Goal: Task Accomplishment & Management: Manage account settings

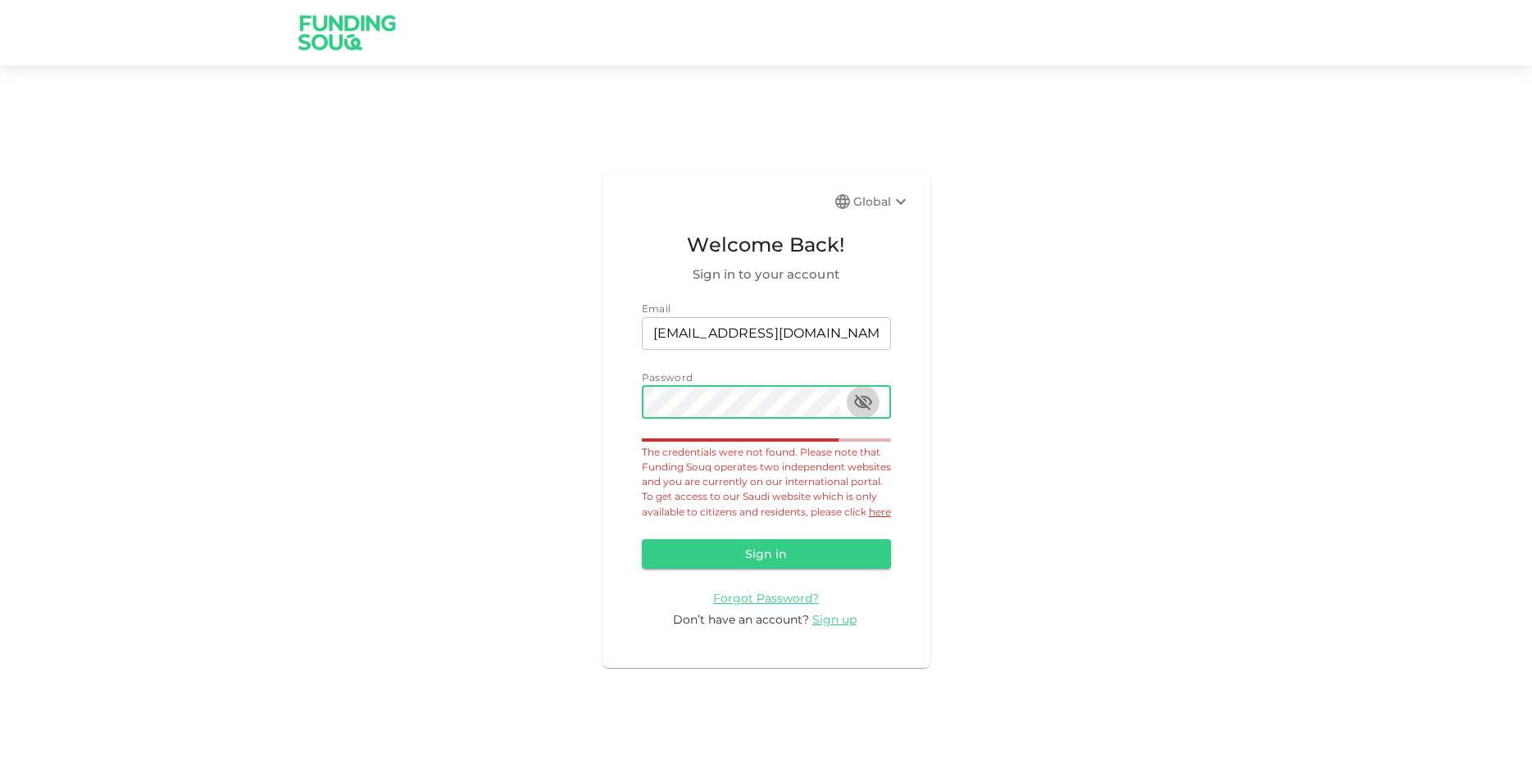
click at [867, 393] on icon "button" at bounding box center [864, 403] width 20 height 20
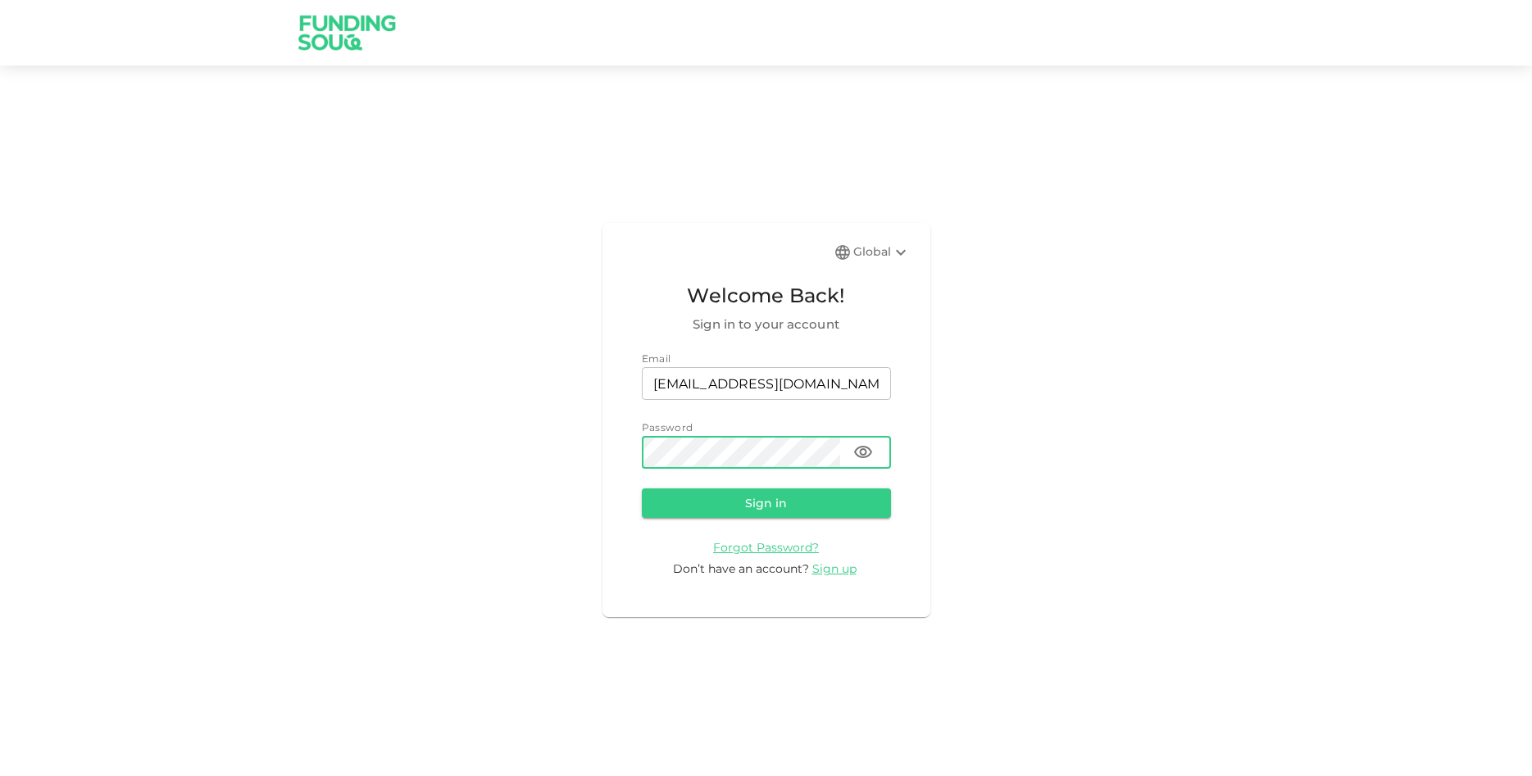
click at [855, 443] on button "button" at bounding box center [863, 452] width 33 height 33
click at [899, 251] on icon at bounding box center [901, 253] width 20 height 20
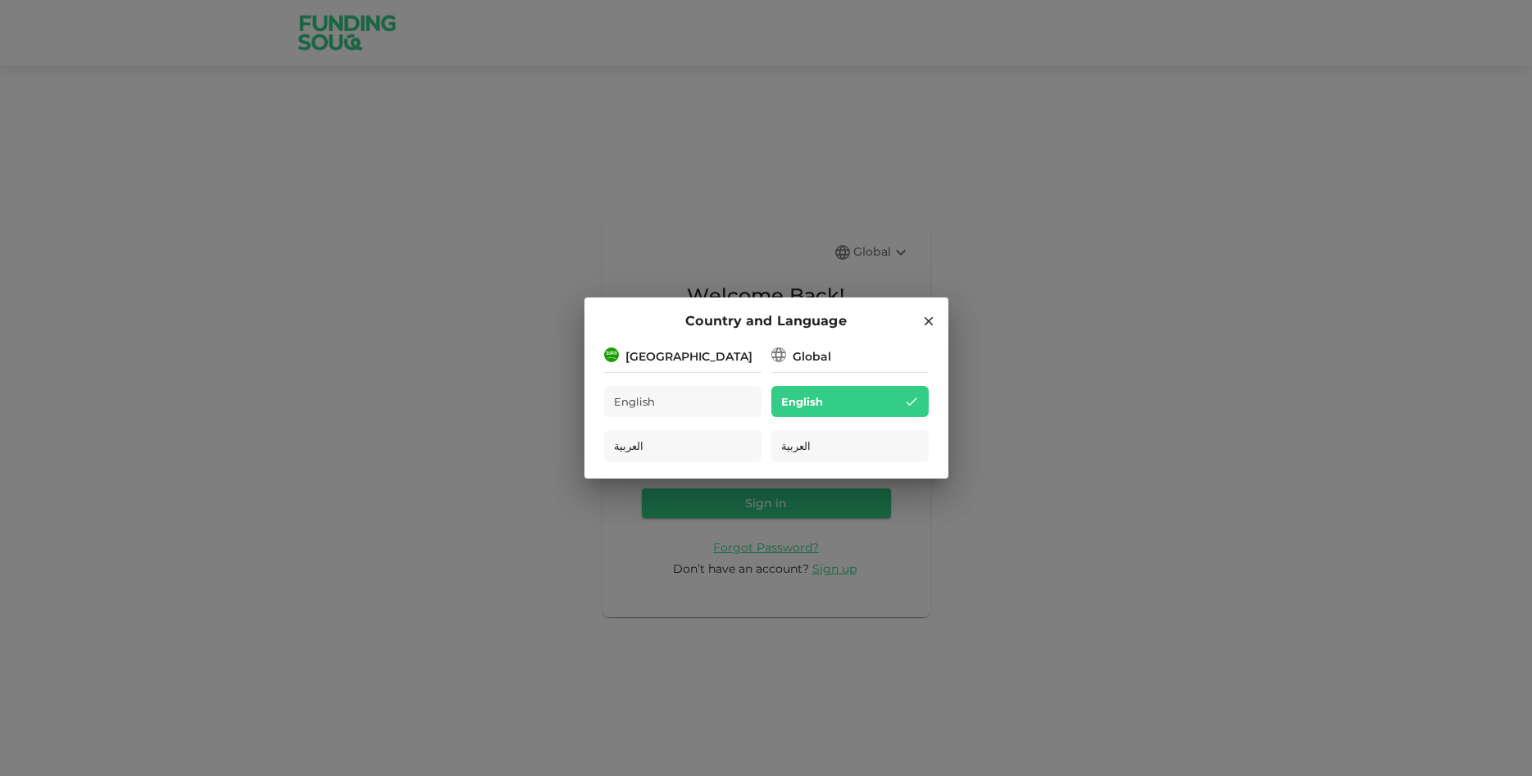
click at [670, 360] on div "Saudi Arabia" at bounding box center [689, 356] width 127 height 17
click at [681, 400] on div "English" at bounding box center [682, 402] width 157 height 32
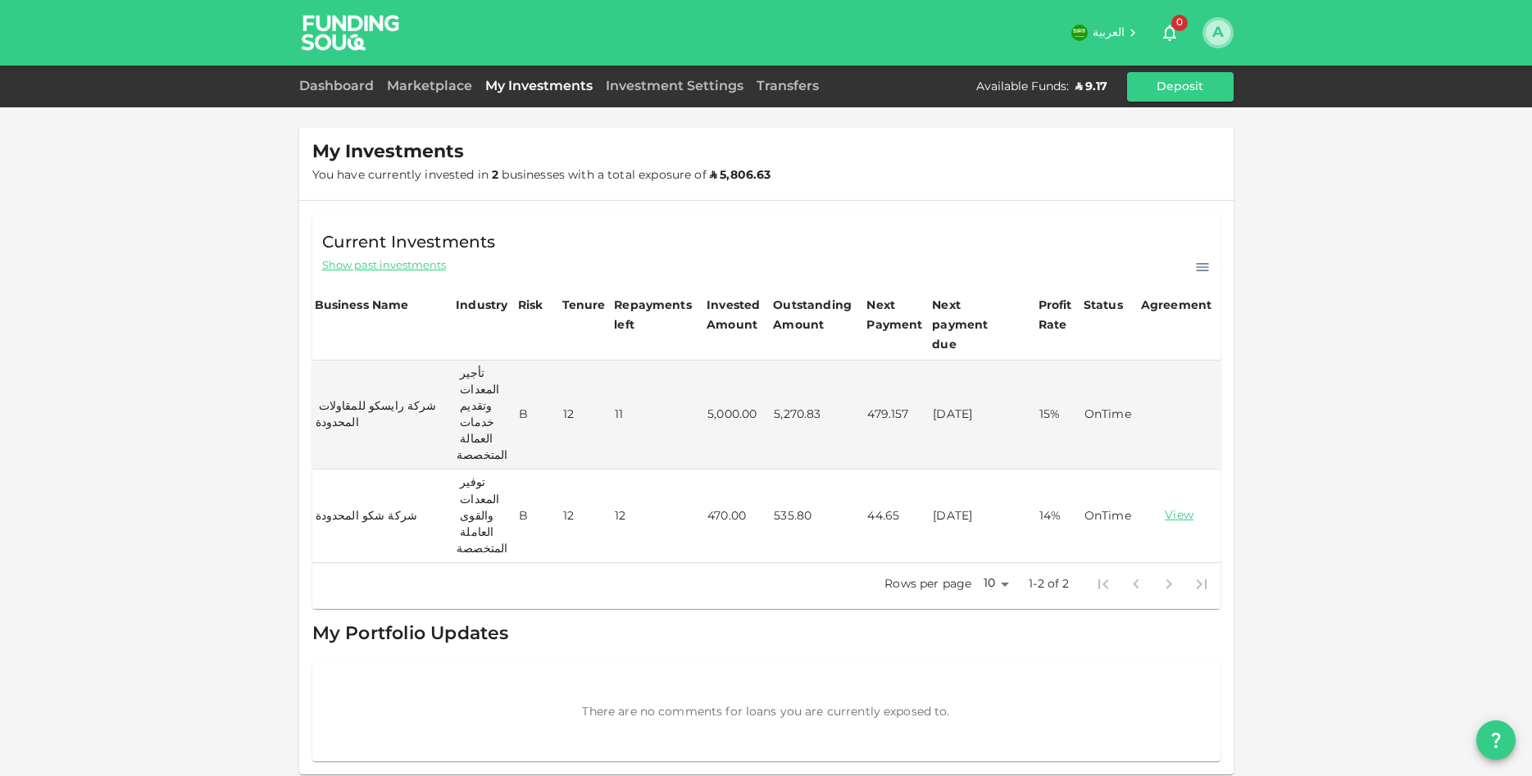
click at [1222, 29] on button "A" at bounding box center [1218, 32] width 25 height 25
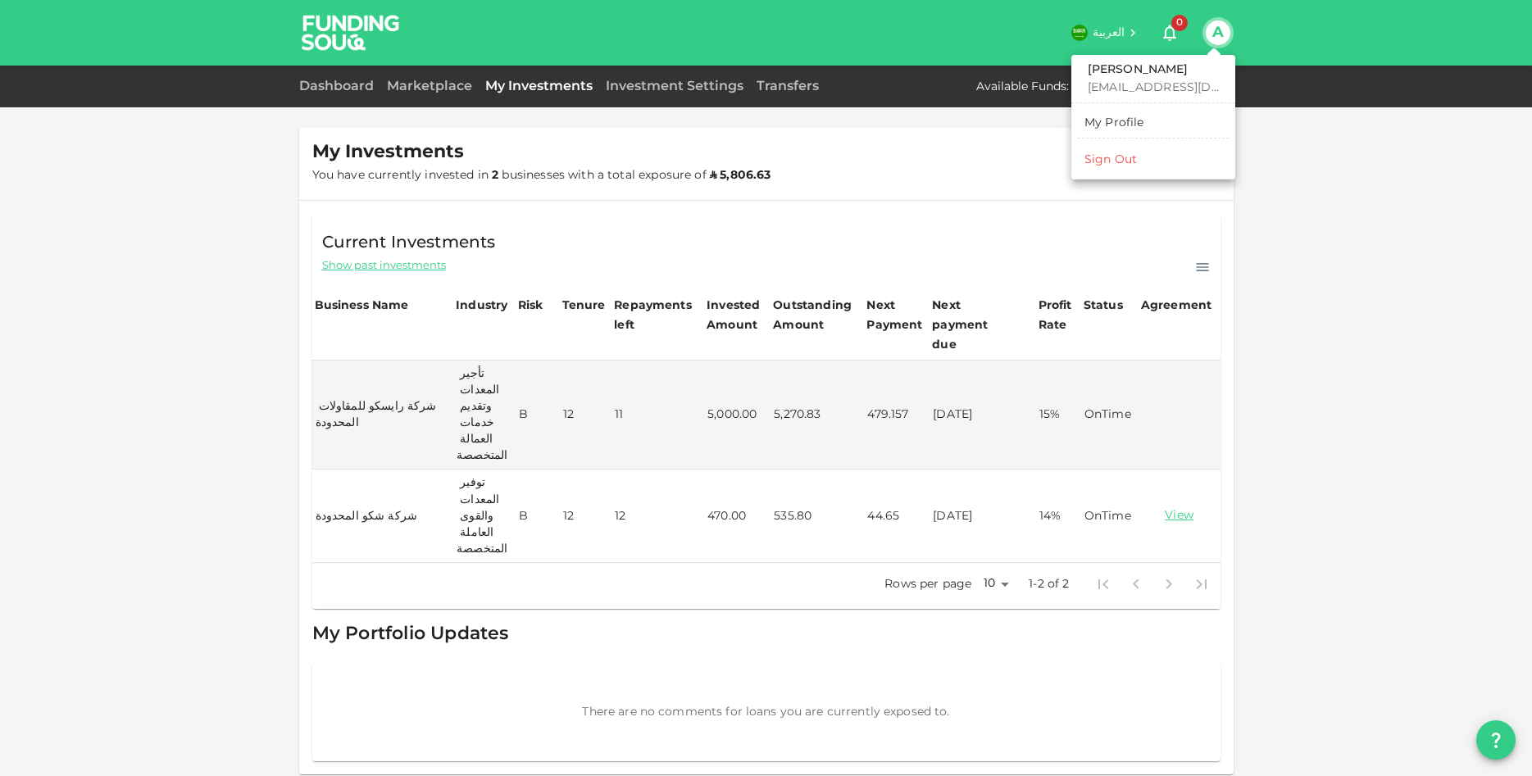
click at [1177, 166] on li "Sign Out" at bounding box center [1153, 160] width 151 height 26
